Goal: Task Accomplishment & Management: Manage account settings

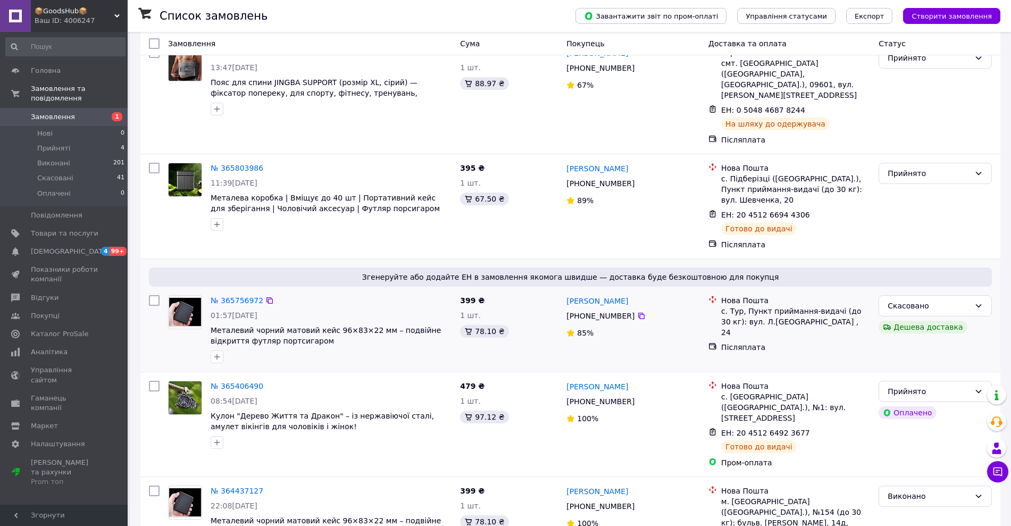
scroll to position [332, 0]
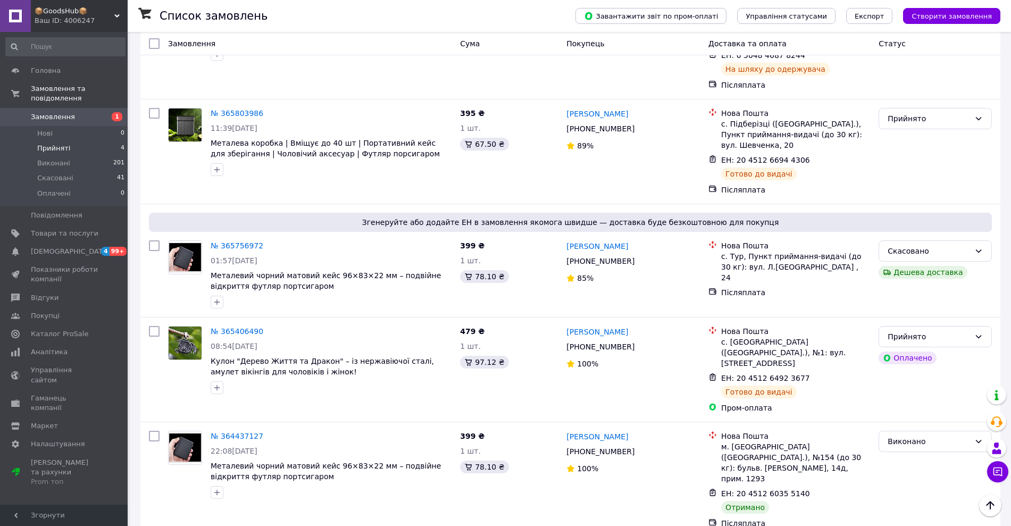
click at [79, 141] on li "Прийняті 4" at bounding box center [65, 148] width 131 height 15
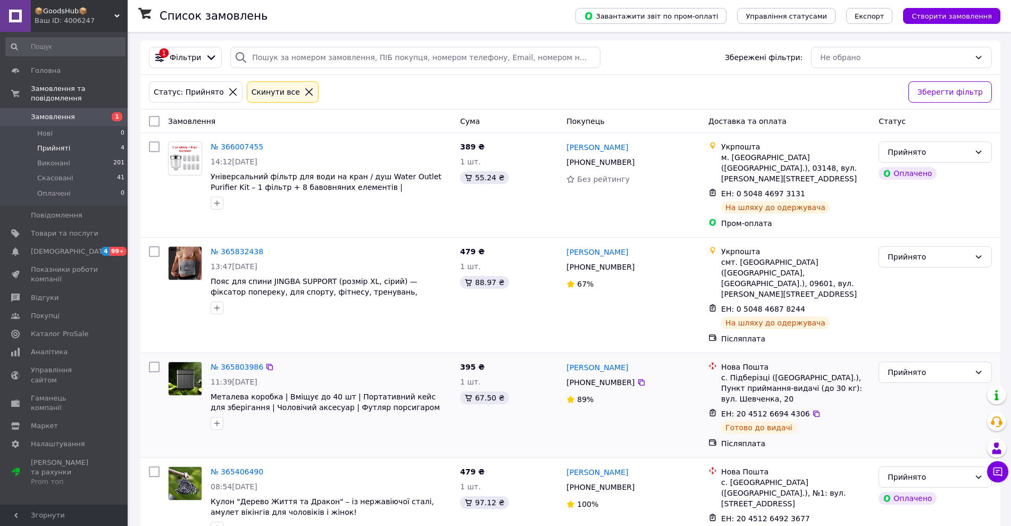
scroll to position [43, 0]
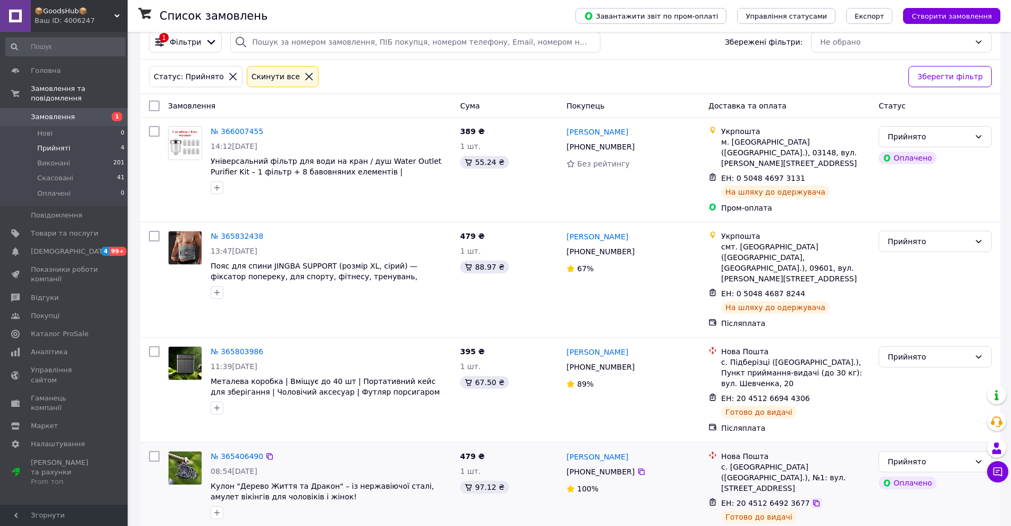
click at [813, 500] on icon at bounding box center [816, 503] width 6 height 6
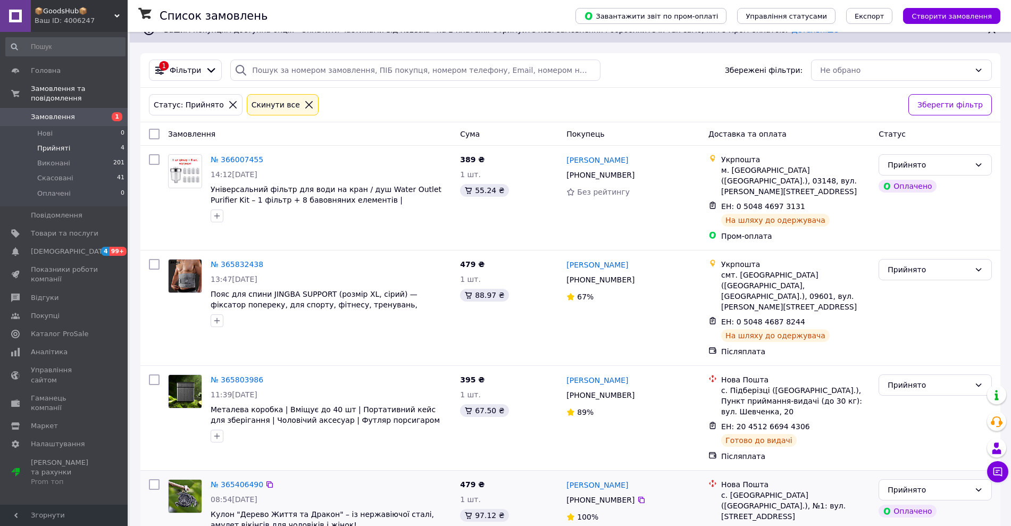
scroll to position [0, 0]
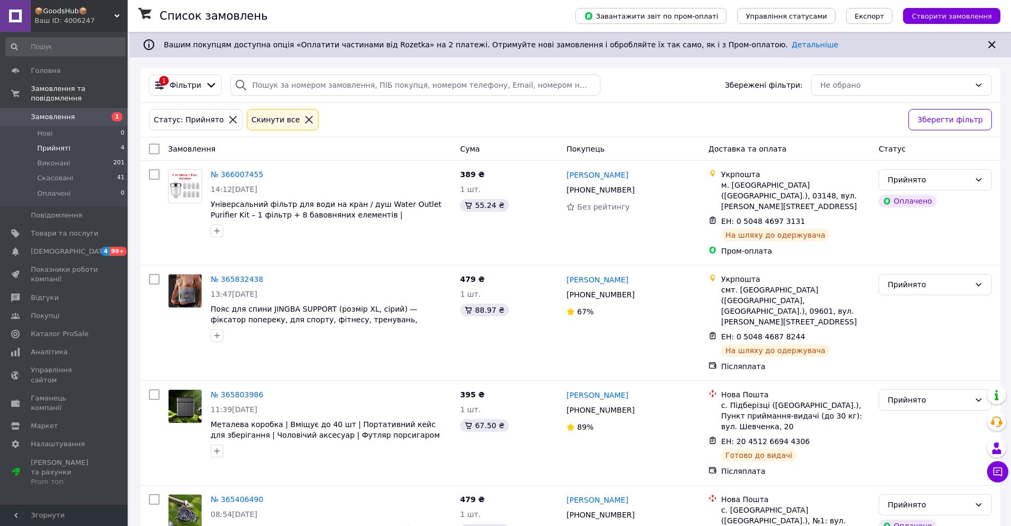
click at [64, 144] on span "Прийняті" at bounding box center [53, 149] width 33 height 10
click at [84, 141] on li "Прийняті 4" at bounding box center [65, 148] width 131 height 15
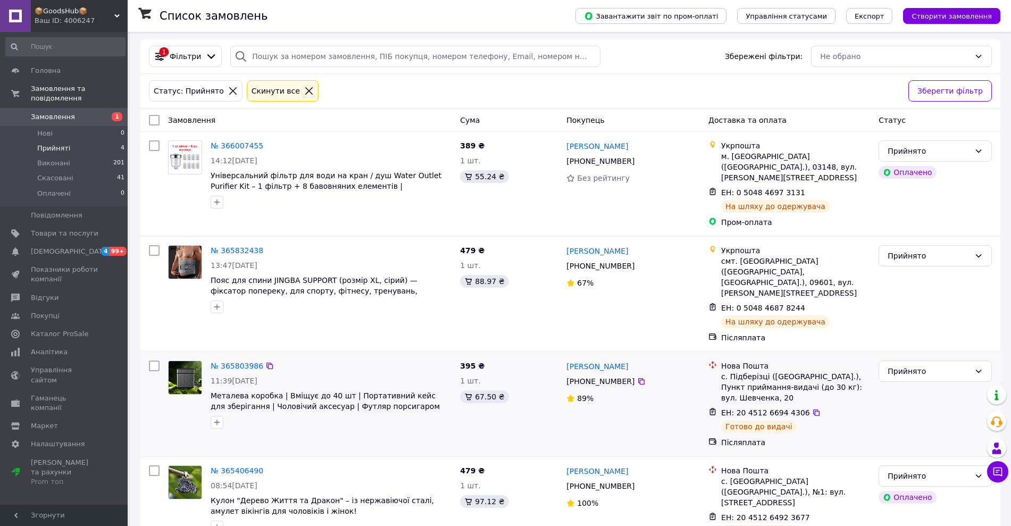
scroll to position [43, 0]
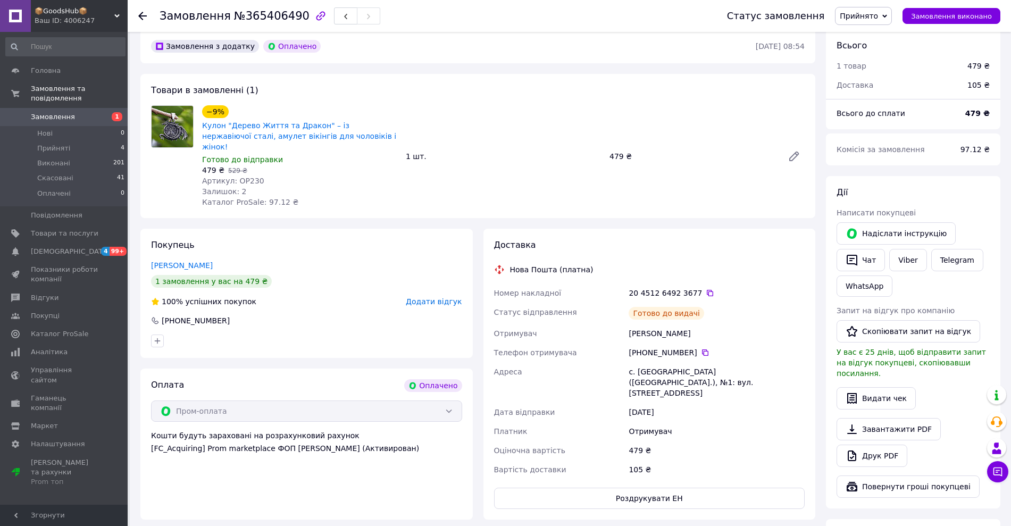
scroll to position [399, 0]
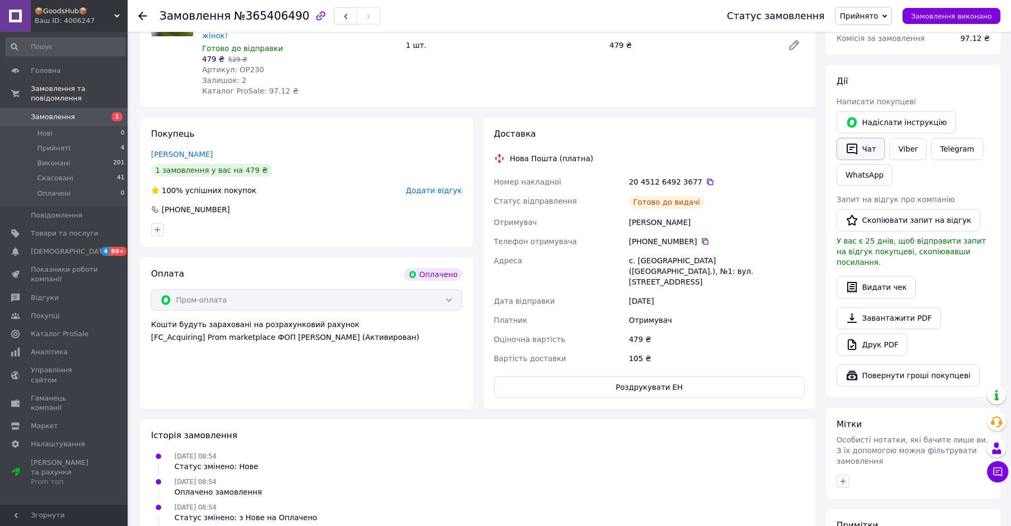
click at [859, 145] on button "Чат" at bounding box center [860, 149] width 48 height 22
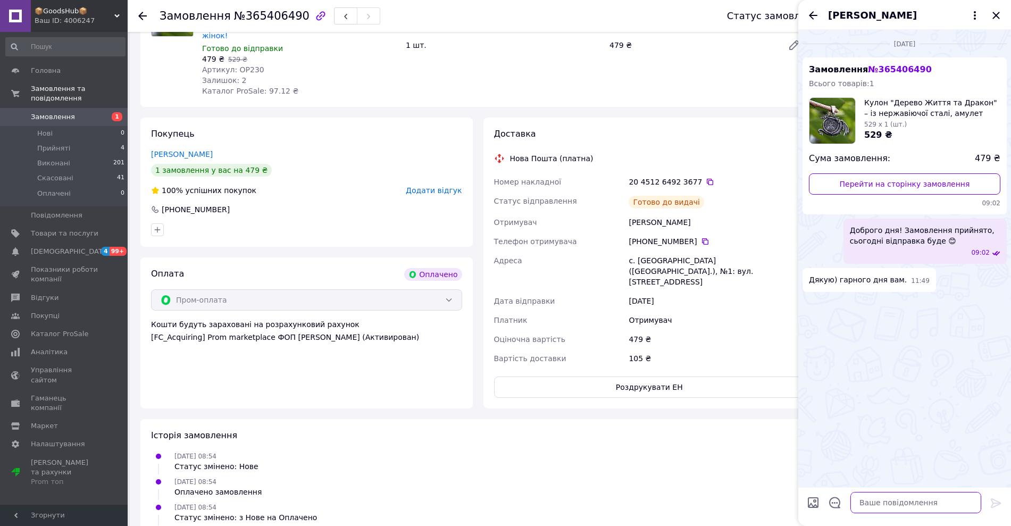
click at [885, 501] on textarea at bounding box center [915, 502] width 131 height 21
paste textarea "Доброго дня! Ваше замовлення на відділенні вже декілька днів, встигніть забрати…"
type textarea "Доброго дня! Ваше замовлення на відділенні вже декілька днів, встигніть забрати…"
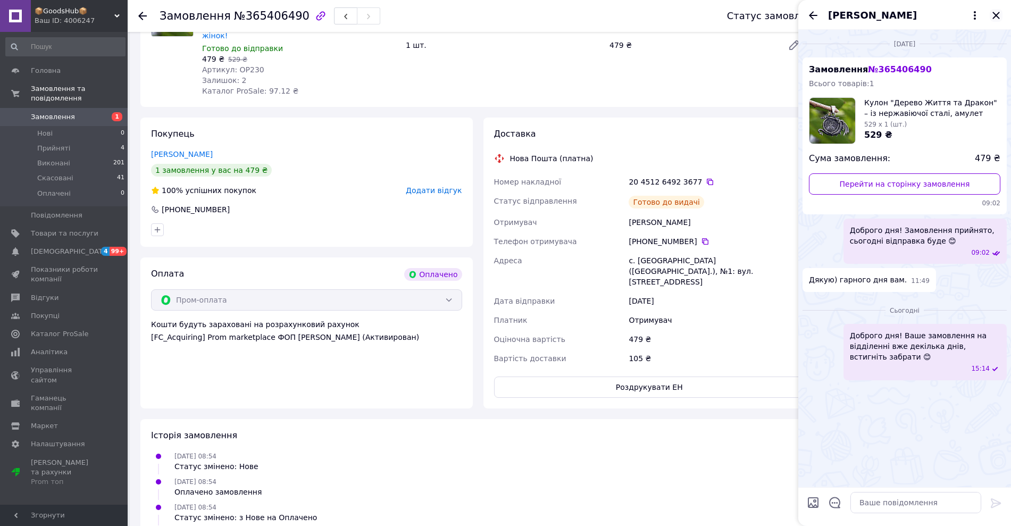
click at [992, 18] on icon "Закрити" at bounding box center [995, 15] width 13 height 13
